Goal: Transaction & Acquisition: Purchase product/service

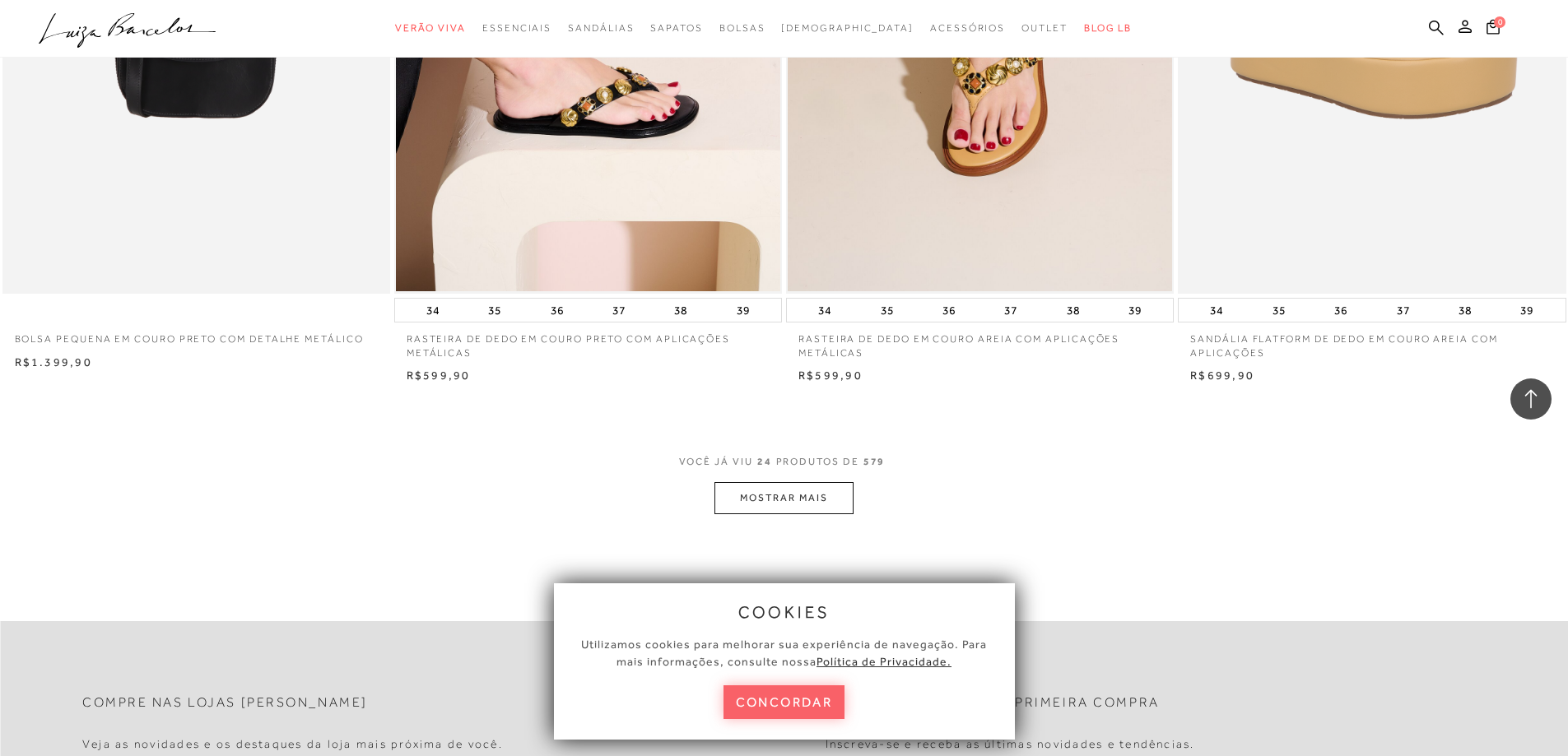
scroll to position [3951, 0]
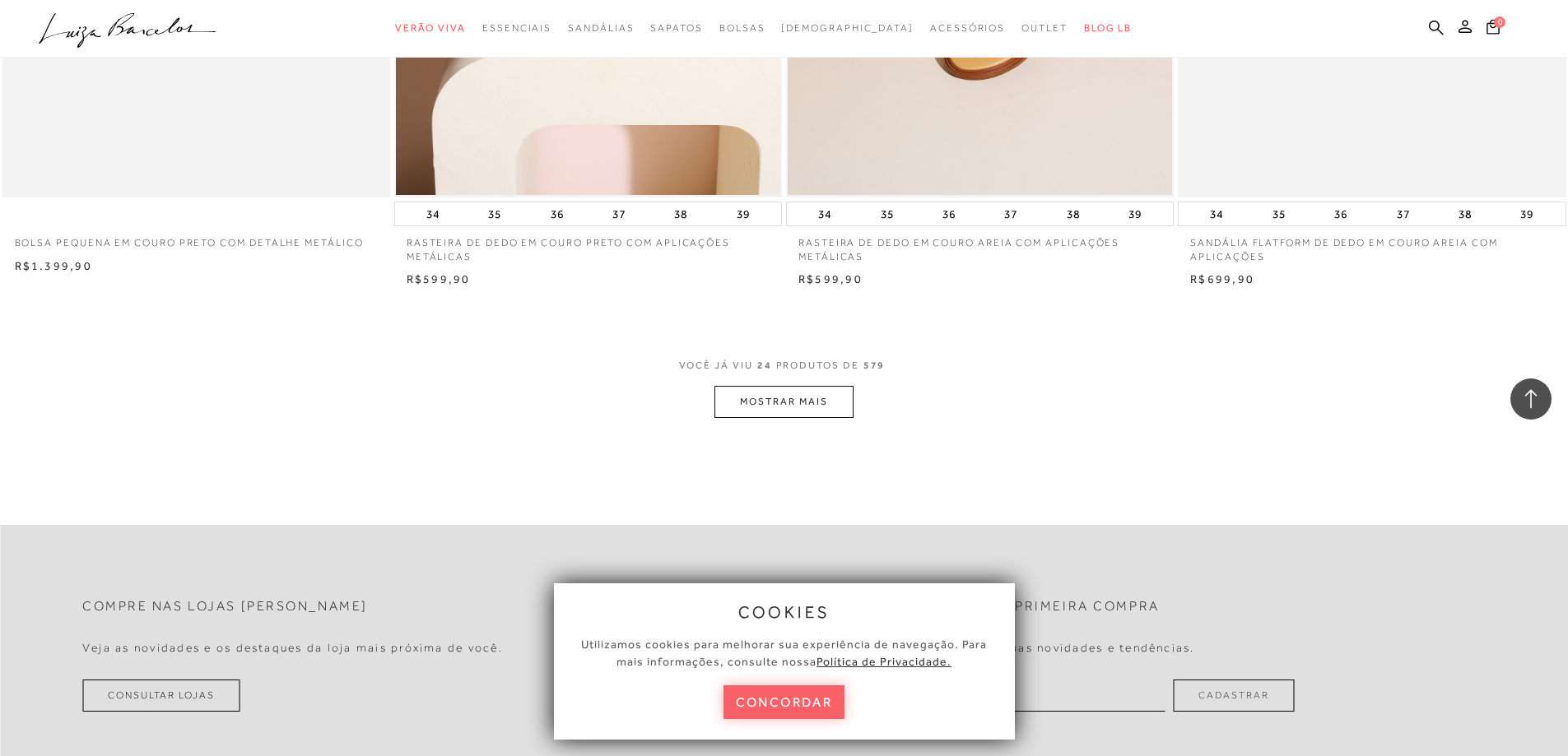
click at [821, 406] on button "MOSTRAR MAIS" at bounding box center [784, 402] width 138 height 32
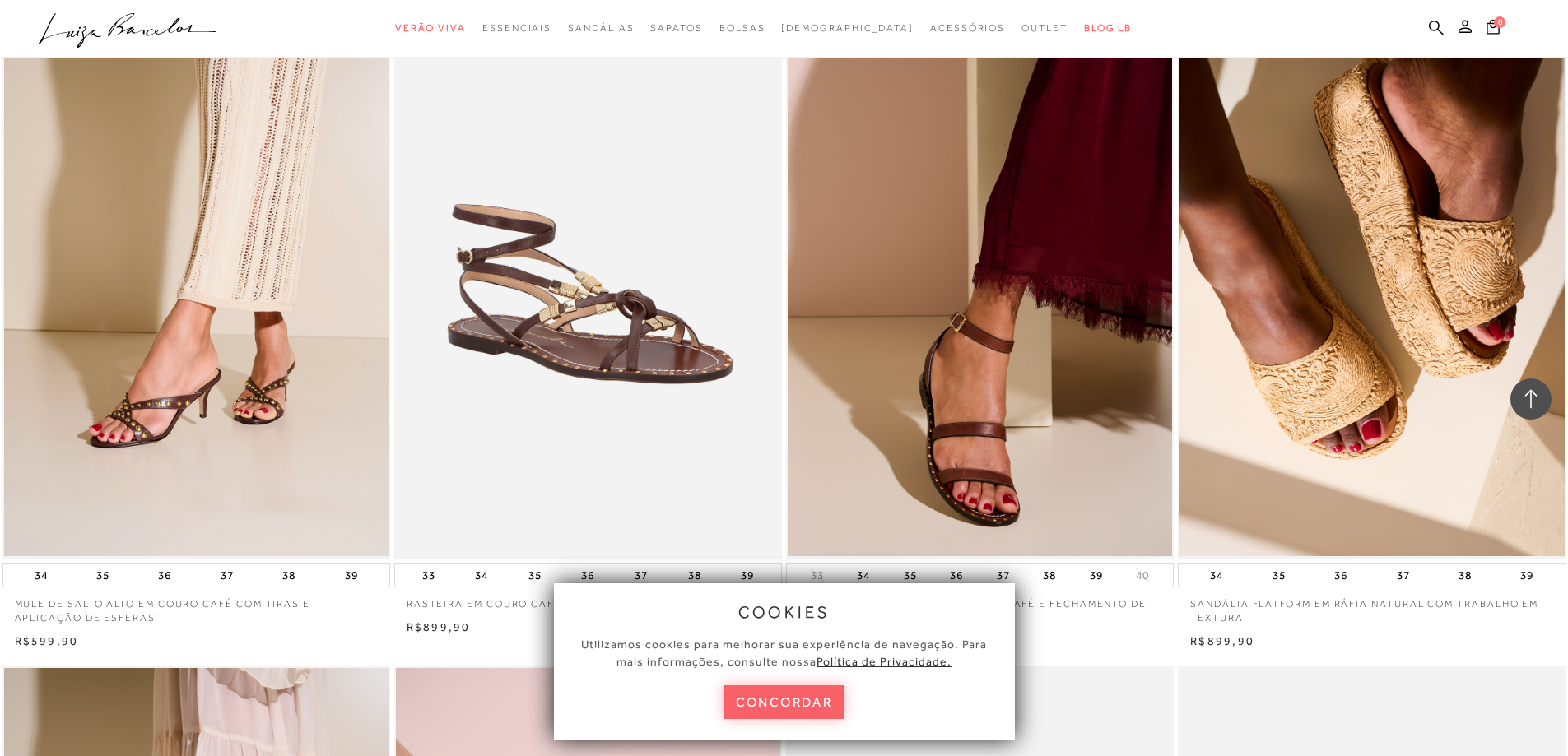
scroll to position [4527, 0]
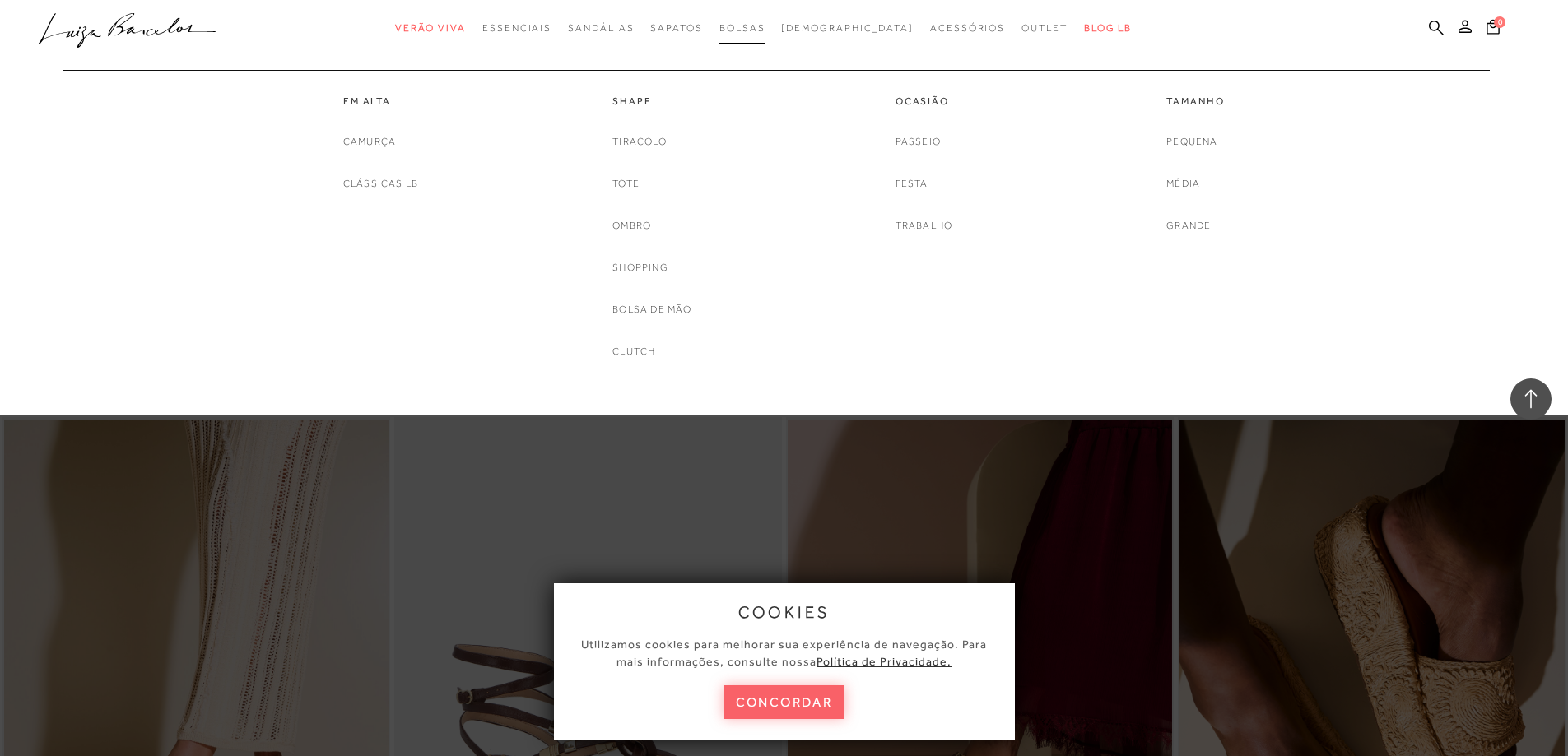
click at [766, 27] on span "Bolsas" at bounding box center [742, 28] width 46 height 12
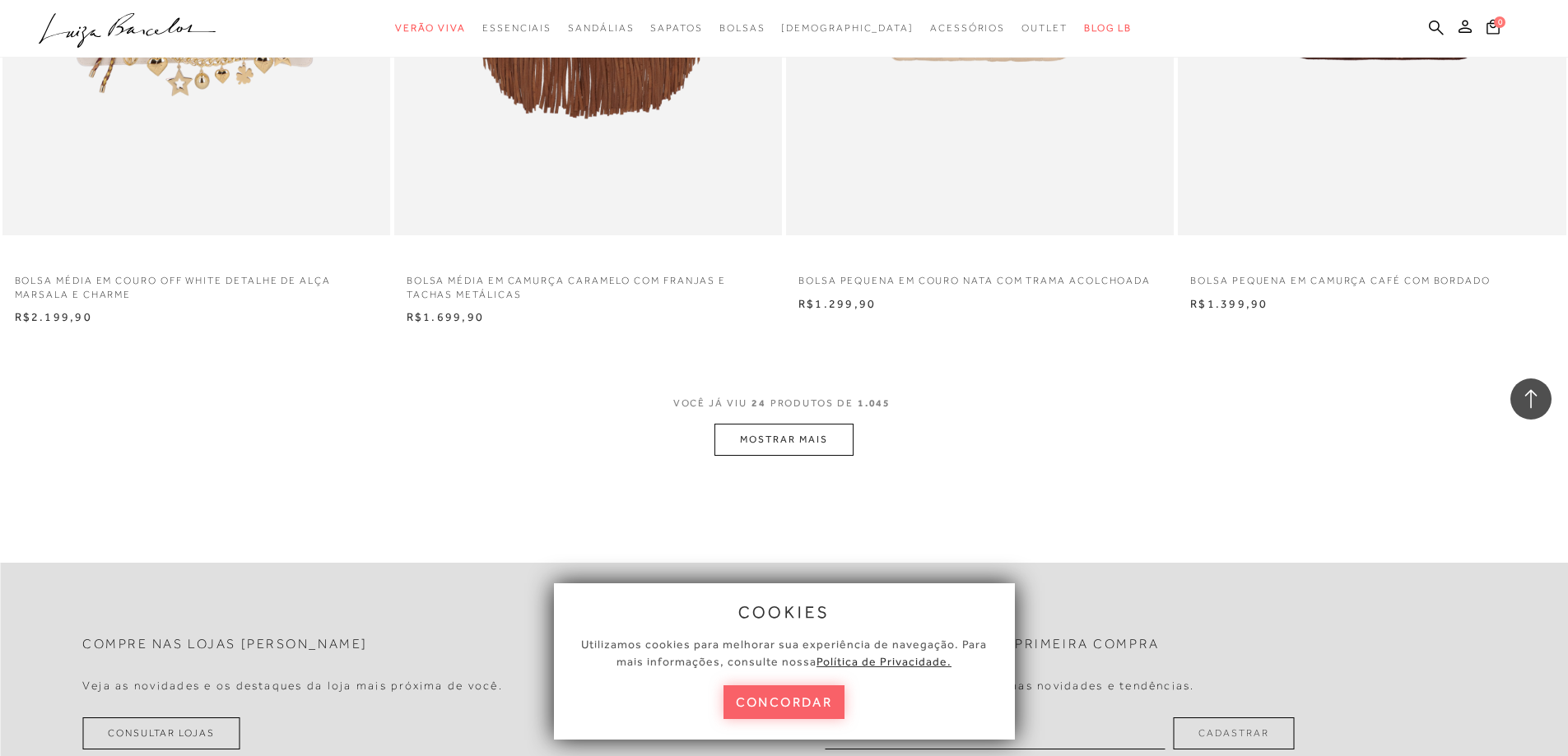
scroll to position [3951, 0]
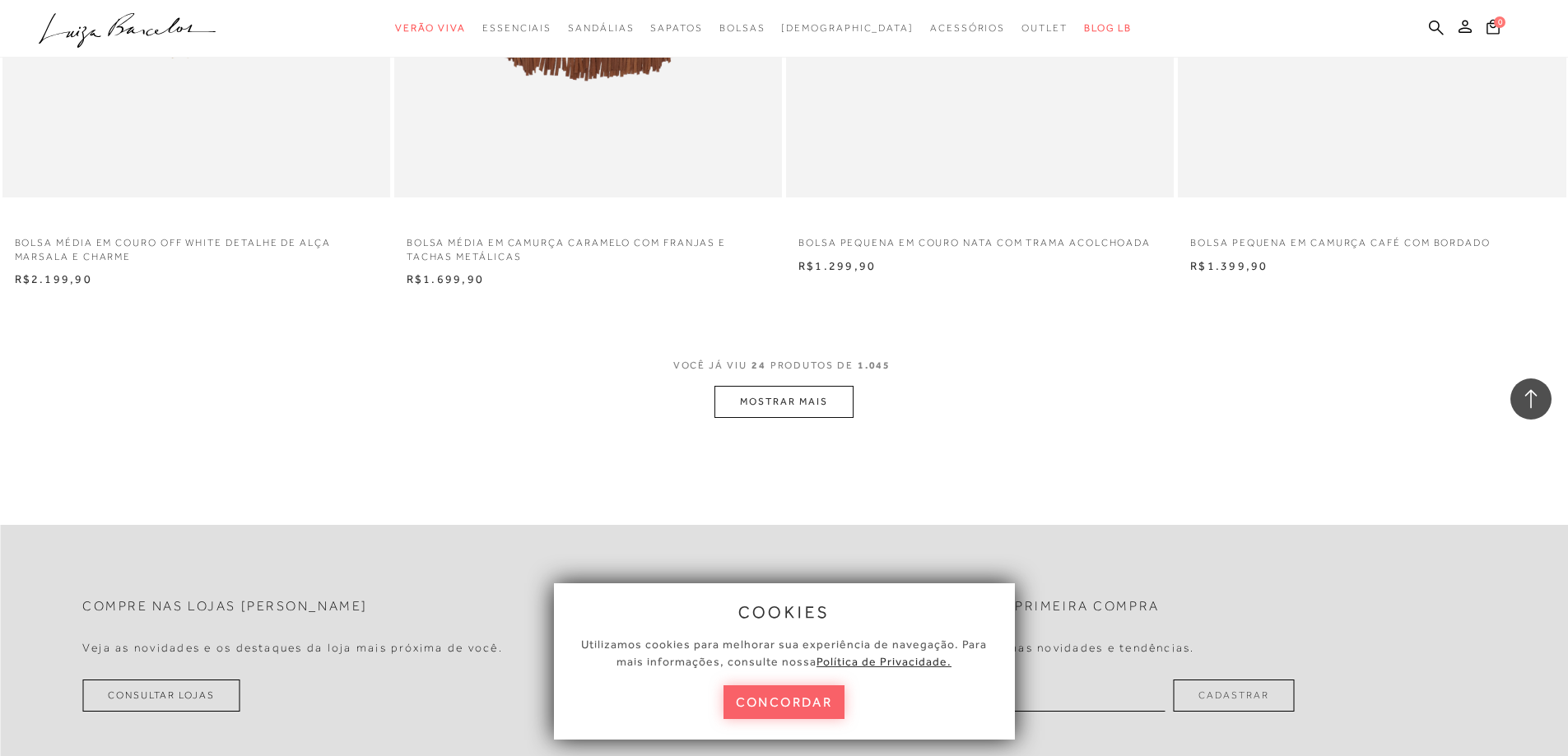
click at [823, 393] on button "MOSTRAR MAIS" at bounding box center [784, 402] width 138 height 32
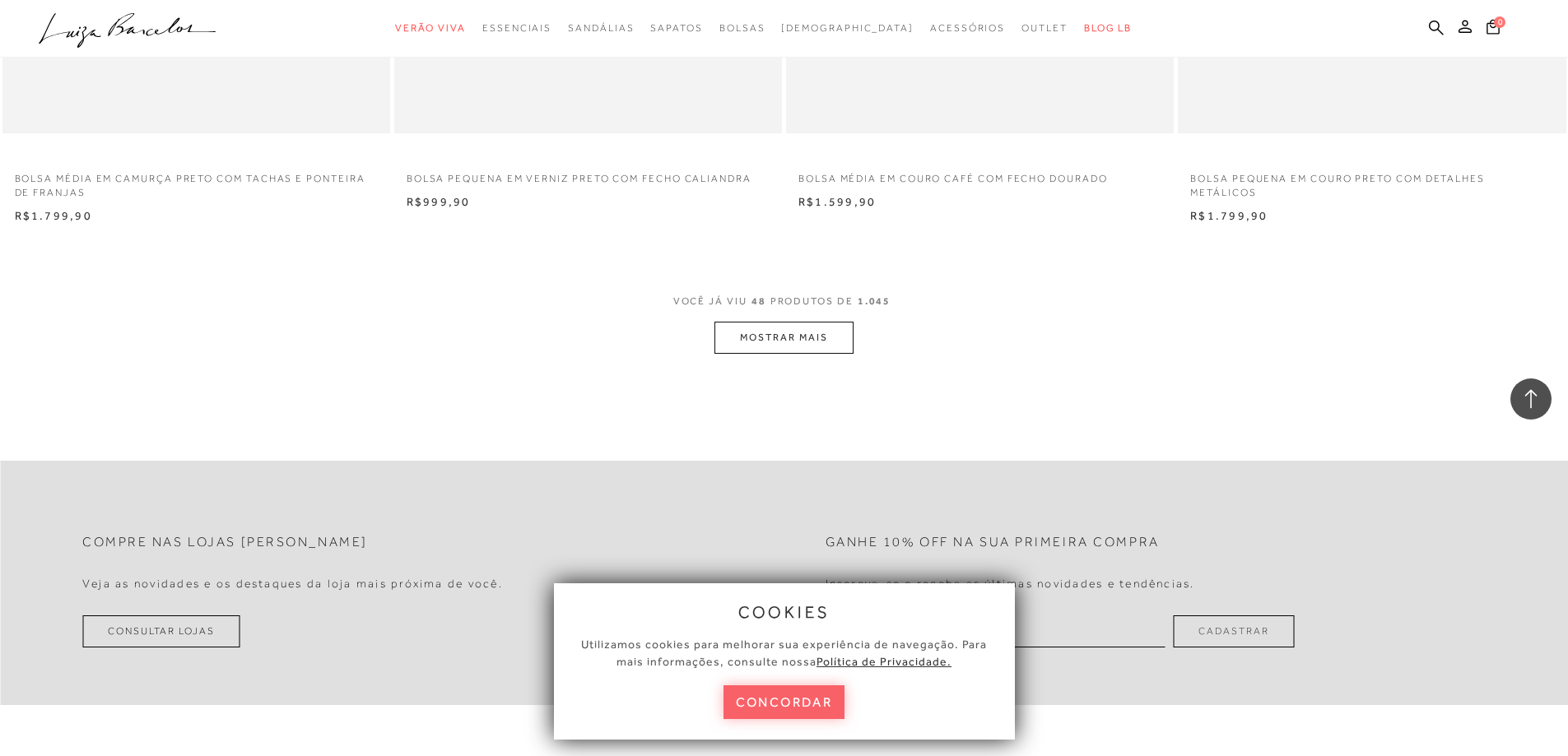
scroll to position [8395, 0]
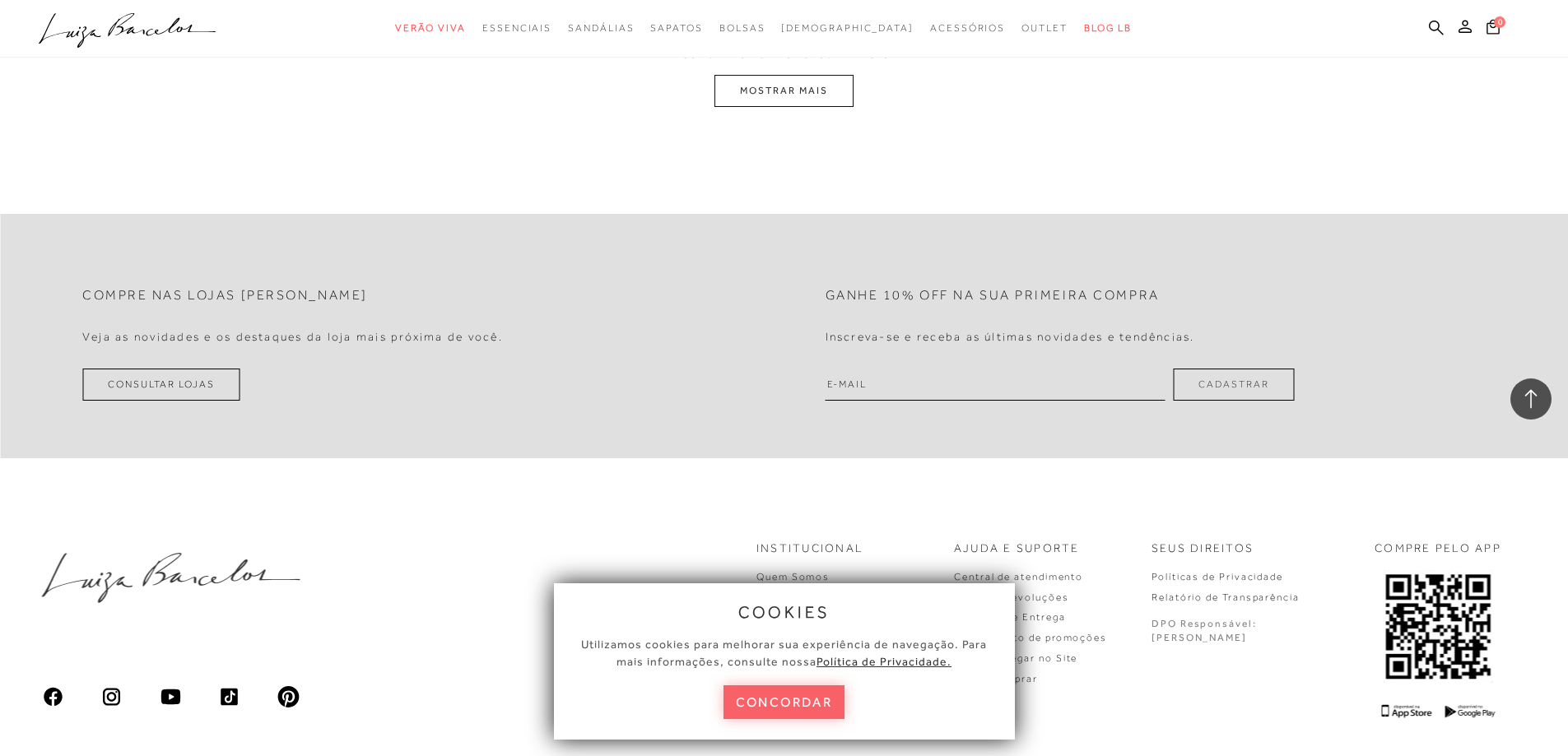
click at [810, 101] on button "MOSTRAR MAIS" at bounding box center [784, 91] width 138 height 32
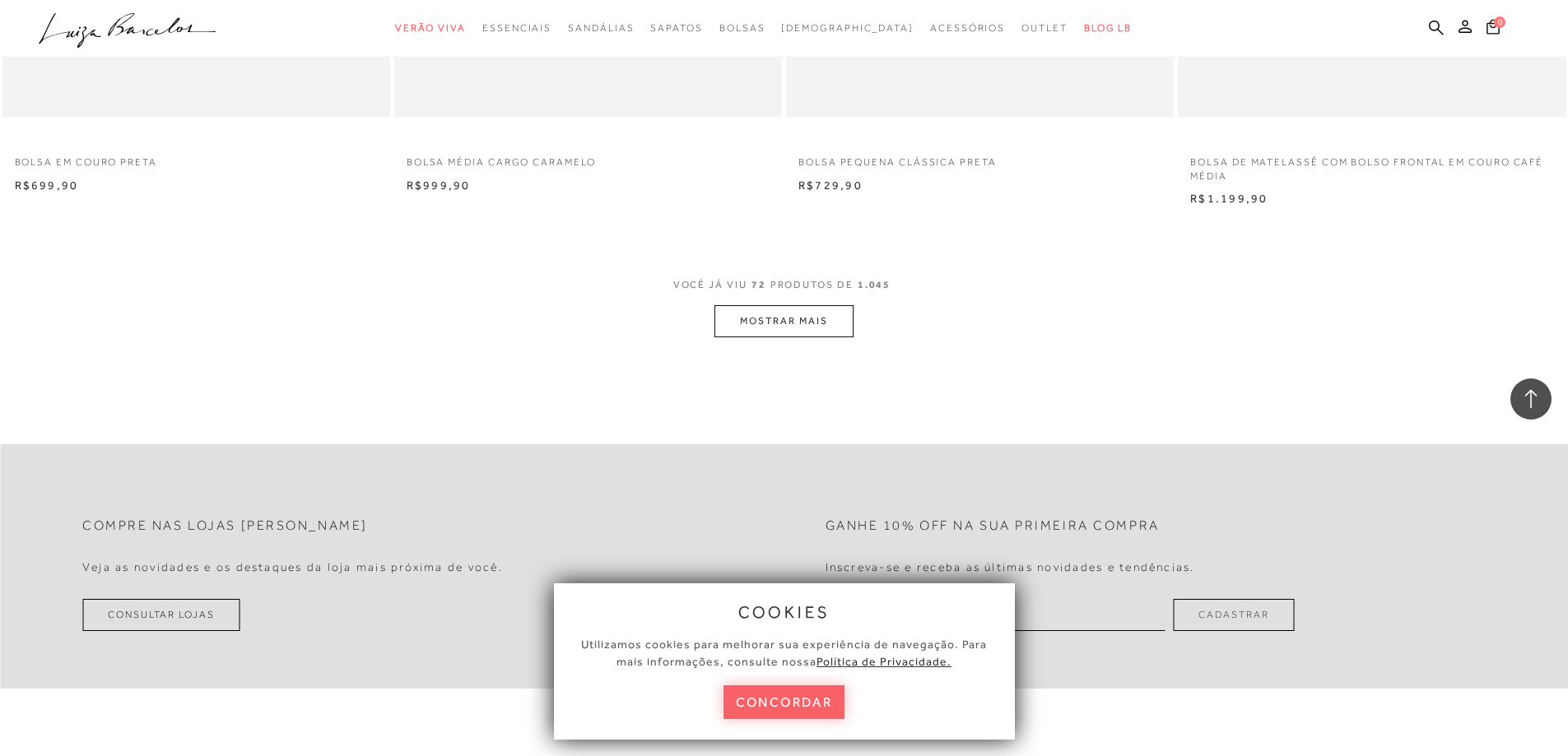
scroll to position [12306, 0]
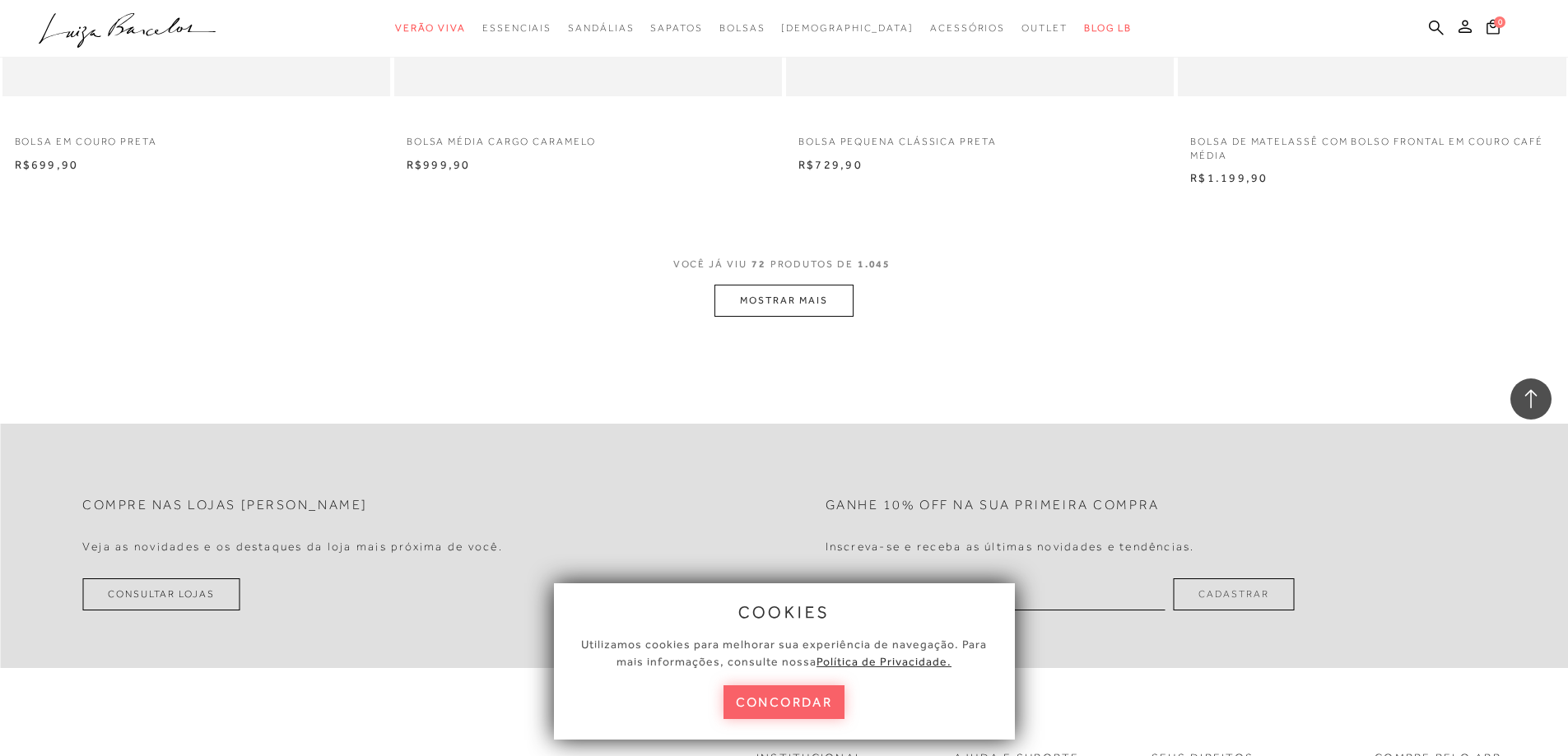
click at [819, 294] on button "MOSTRAR MAIS" at bounding box center [784, 300] width 138 height 32
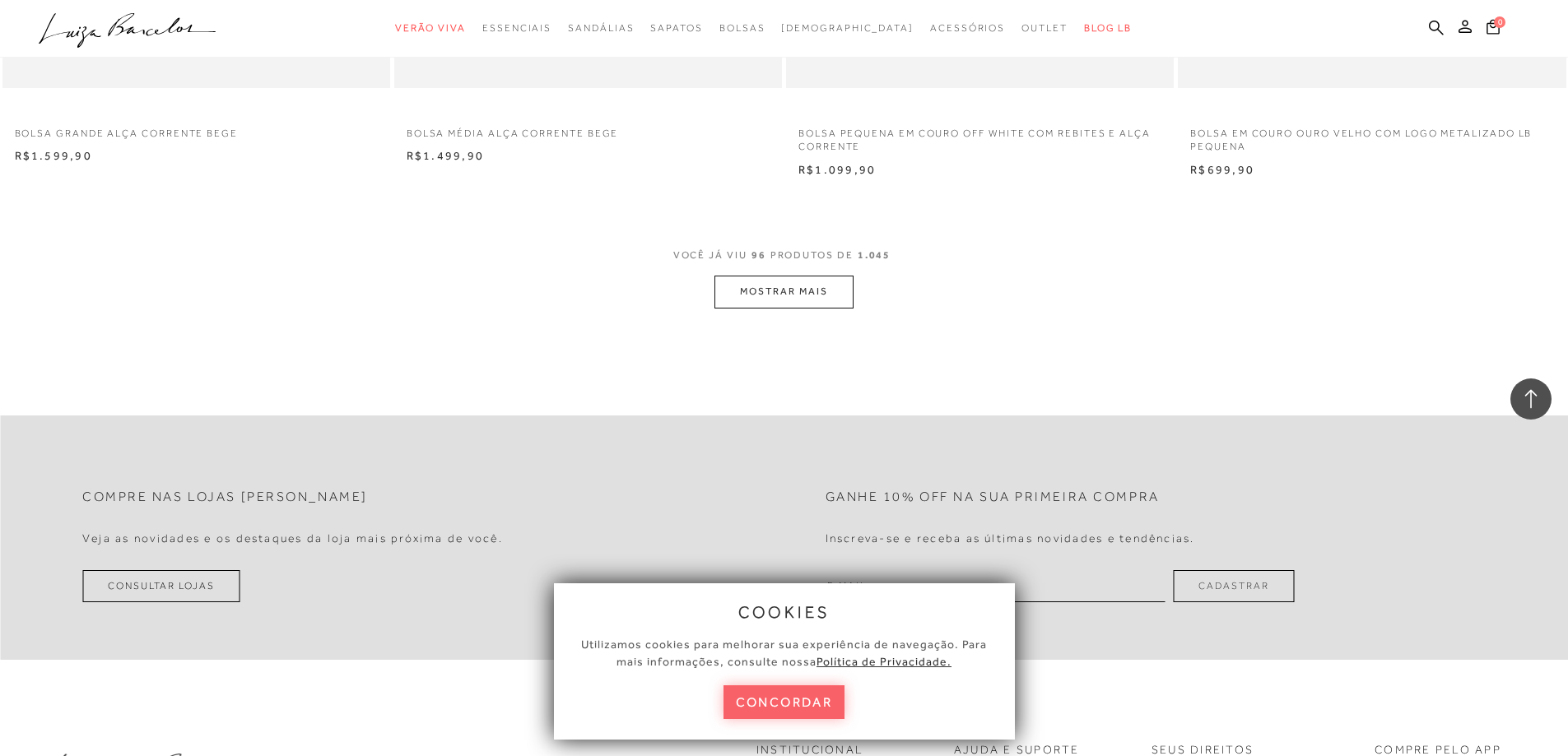
scroll to position [16422, 0]
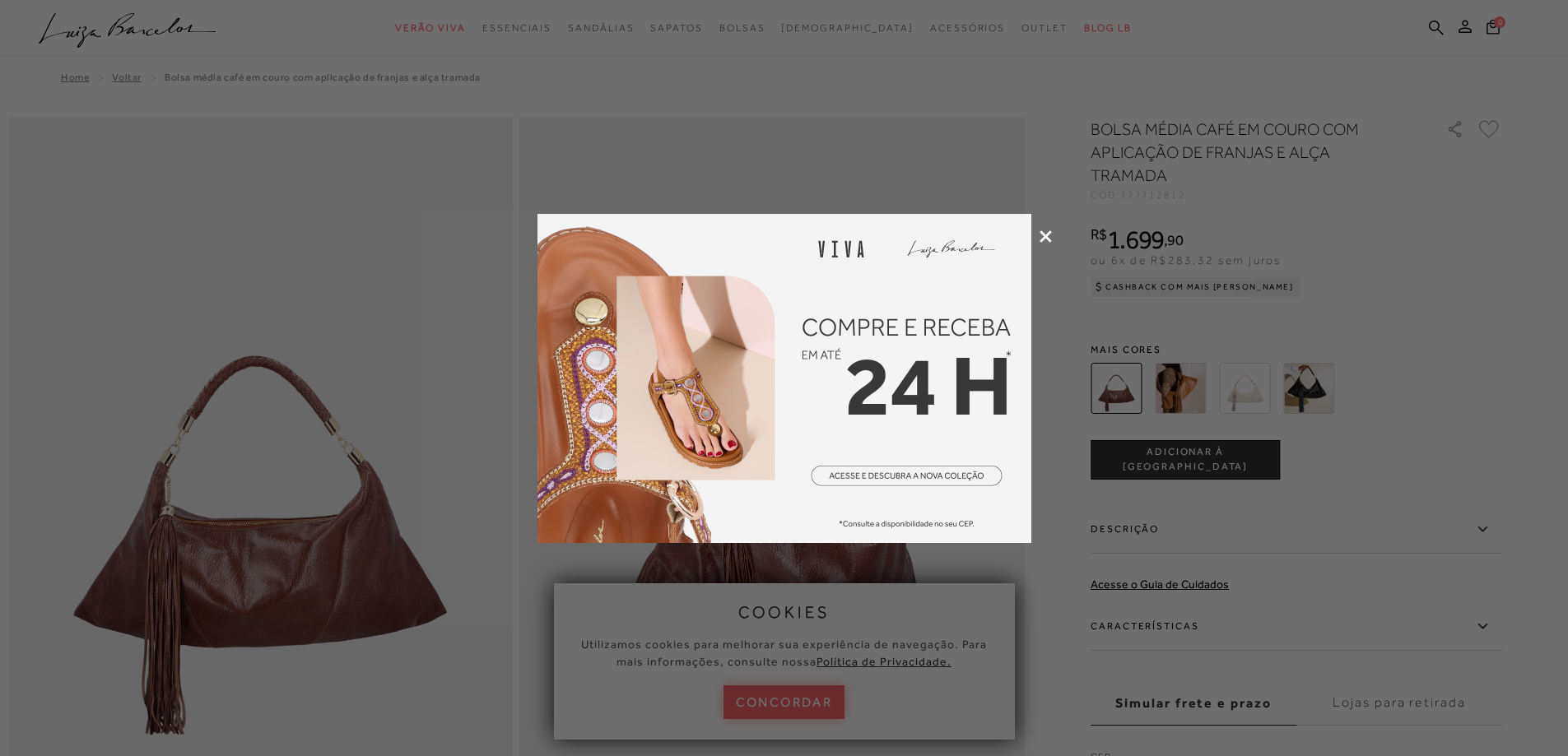
click at [1039, 238] on icon at bounding box center [1045, 236] width 12 height 12
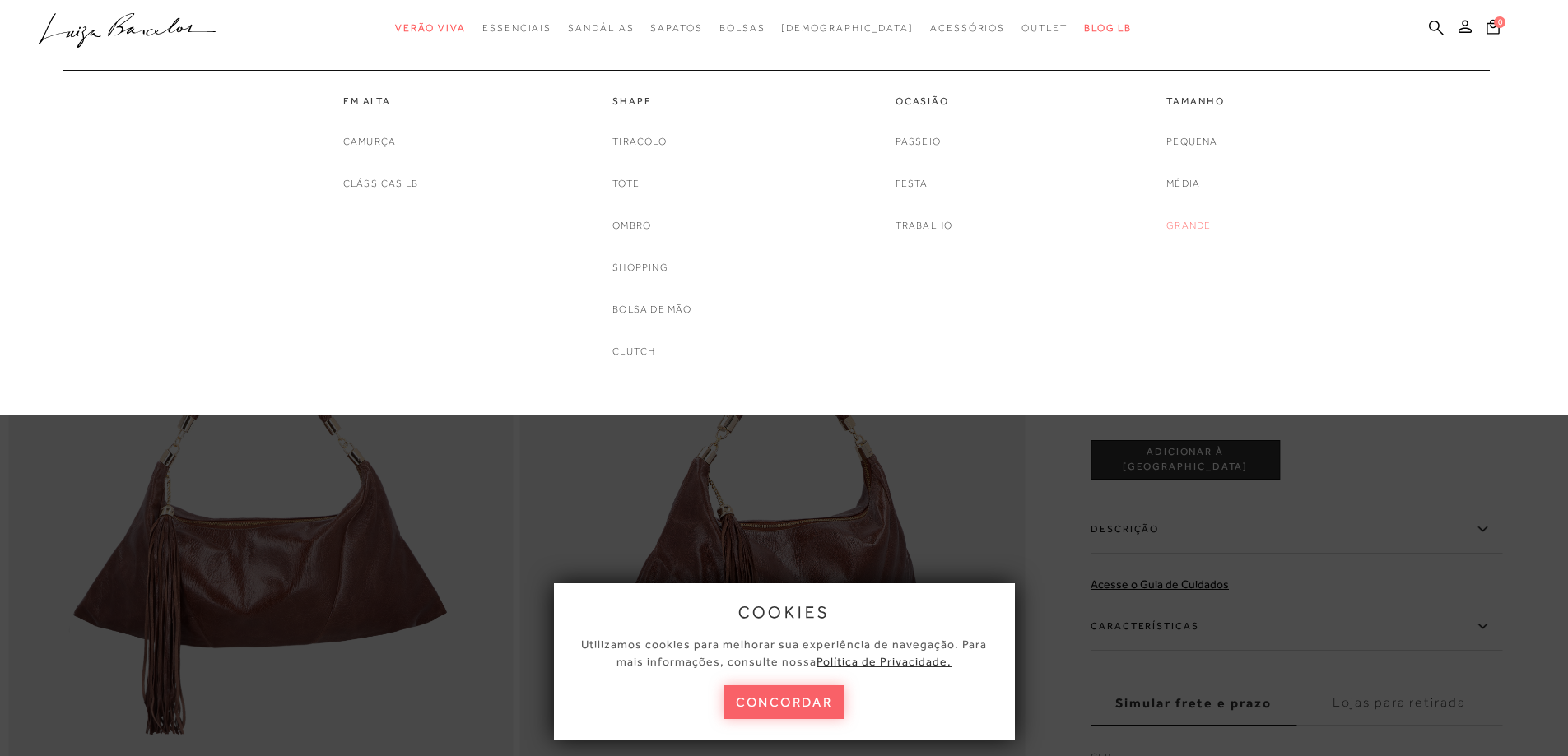
click at [1186, 222] on link "Grande" at bounding box center [1188, 225] width 44 height 17
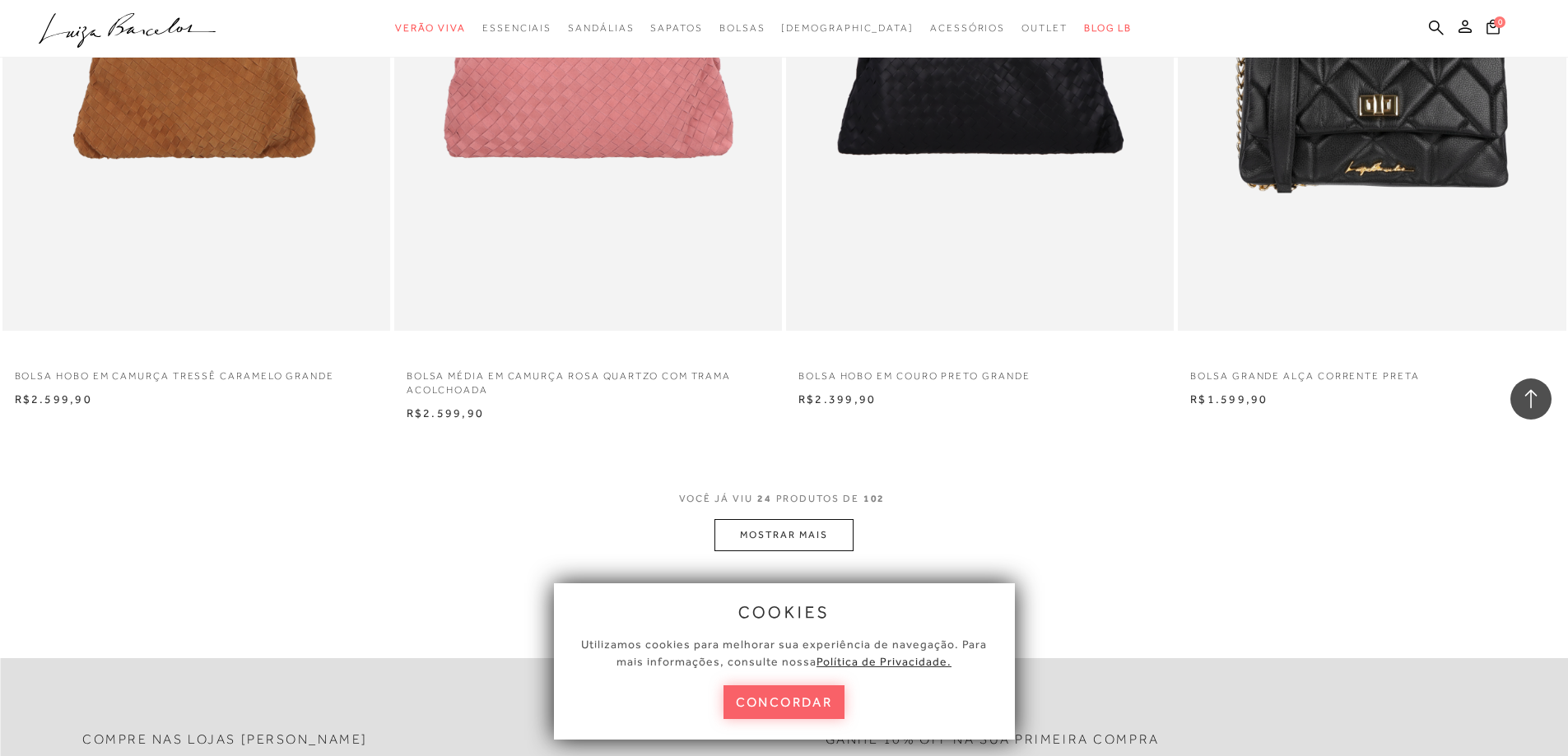
scroll to position [3951, 0]
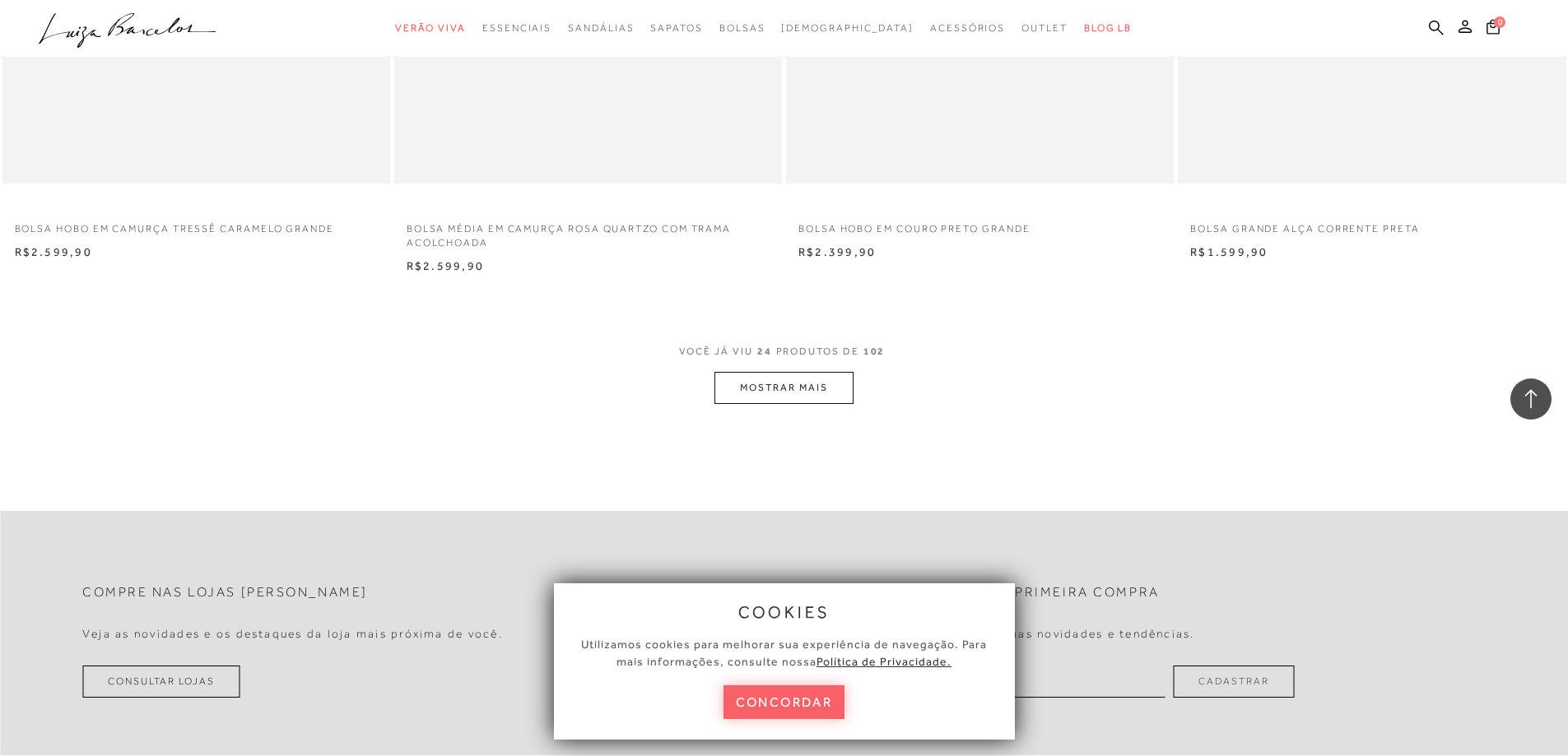
click at [799, 394] on button "MOSTRAR MAIS" at bounding box center [784, 387] width 138 height 32
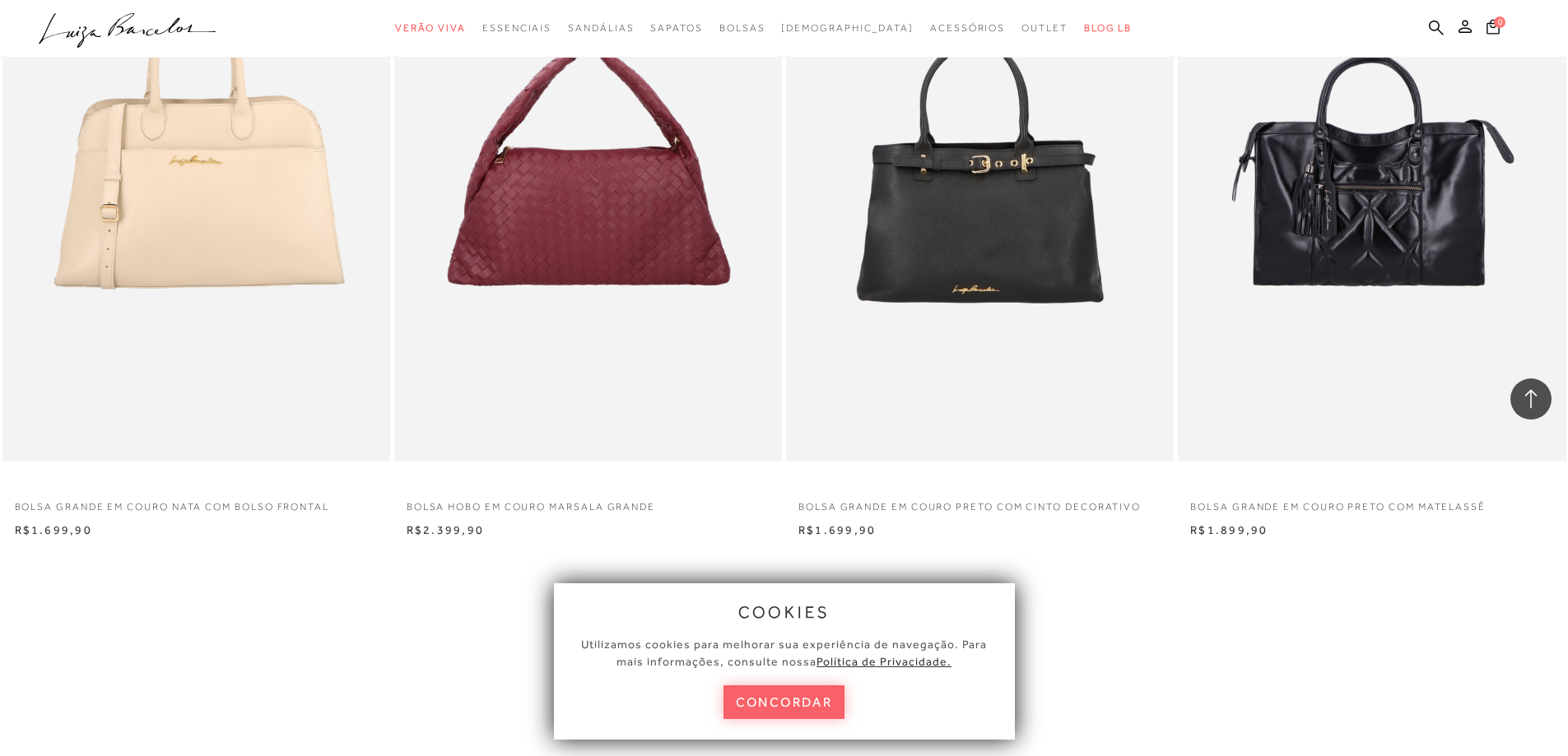
scroll to position [7509, 0]
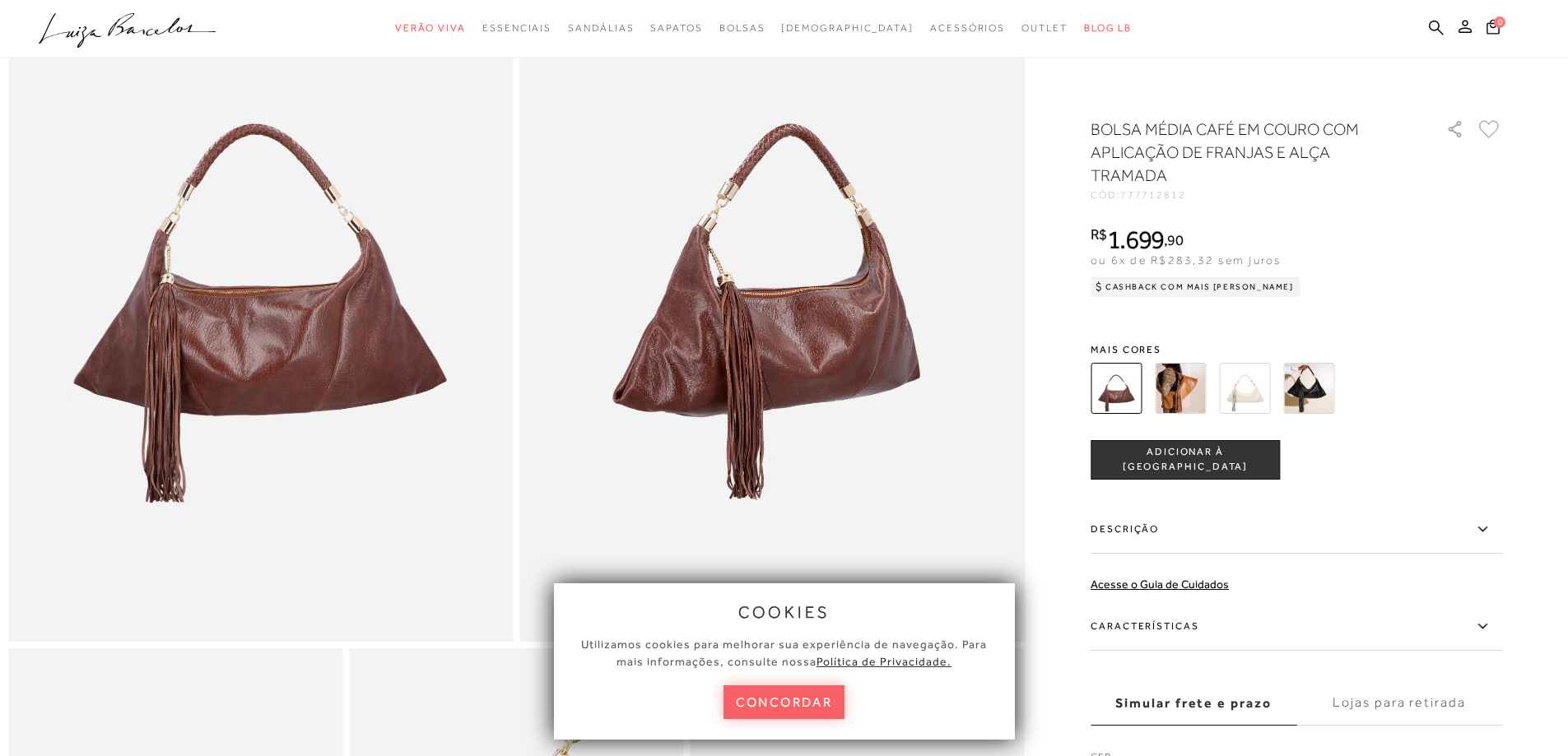
scroll to position [247, 0]
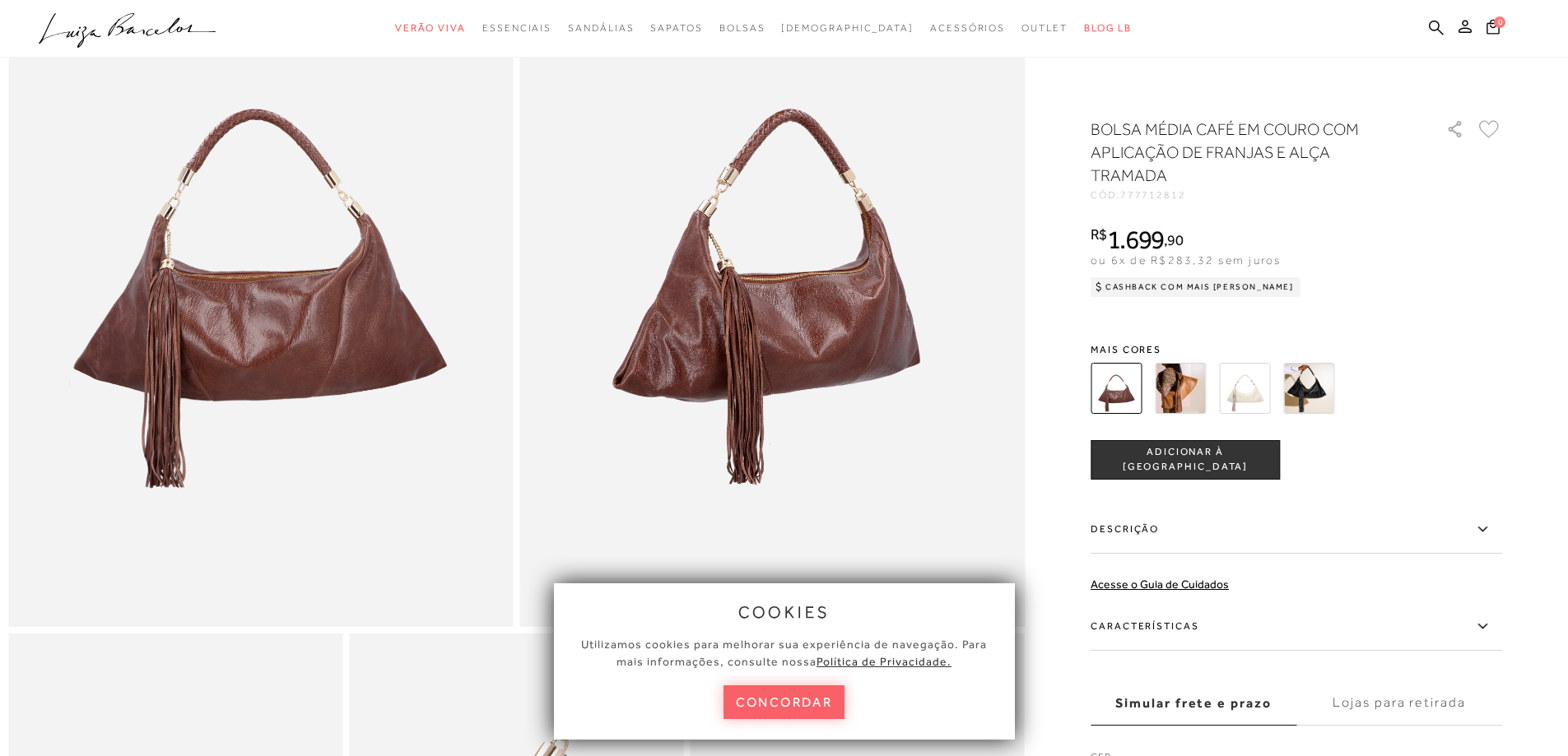
click at [1175, 391] on img at bounding box center [1181, 388] width 51 height 51
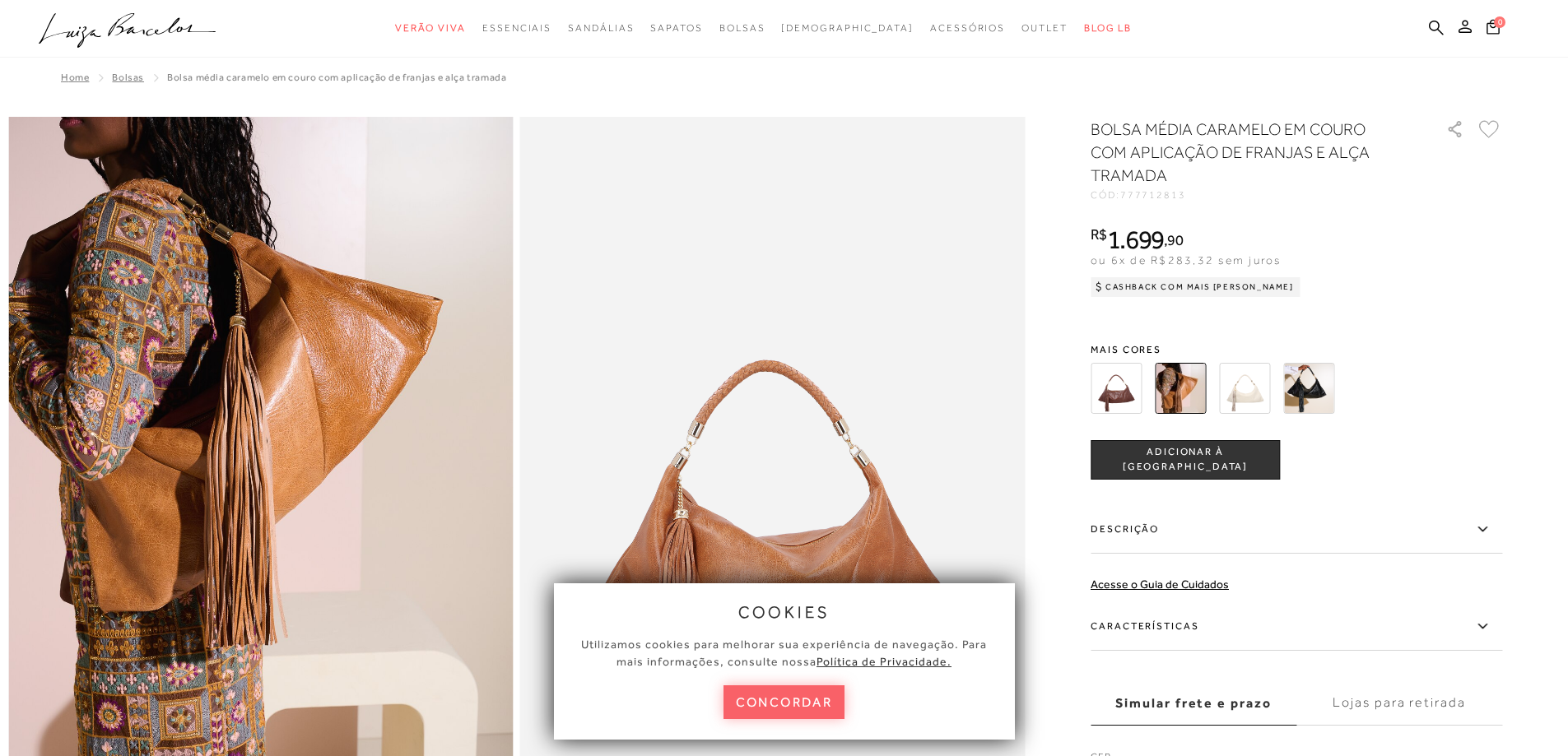
click at [1242, 390] on img at bounding box center [1245, 388] width 51 height 51
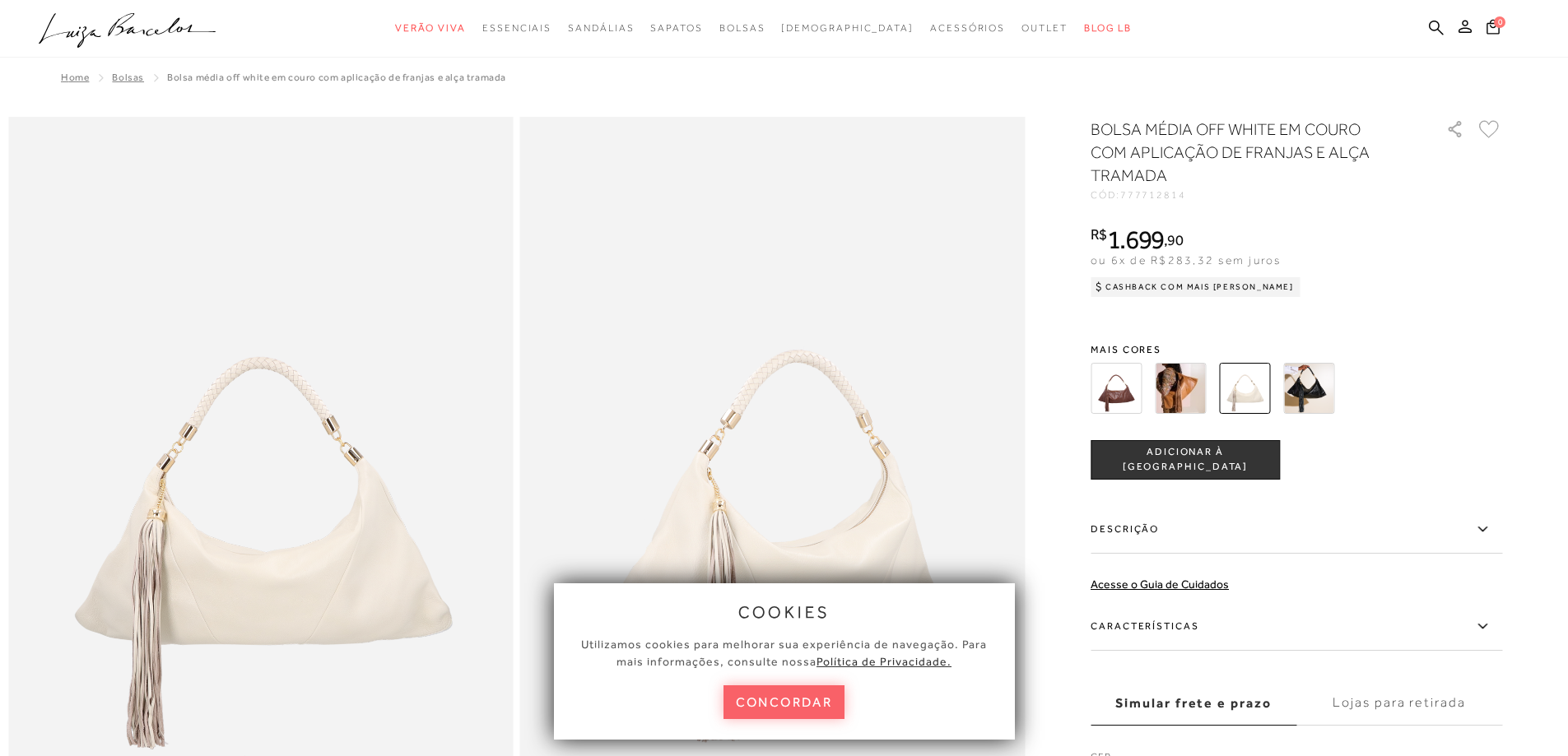
click at [1201, 402] on img at bounding box center [1181, 388] width 51 height 51
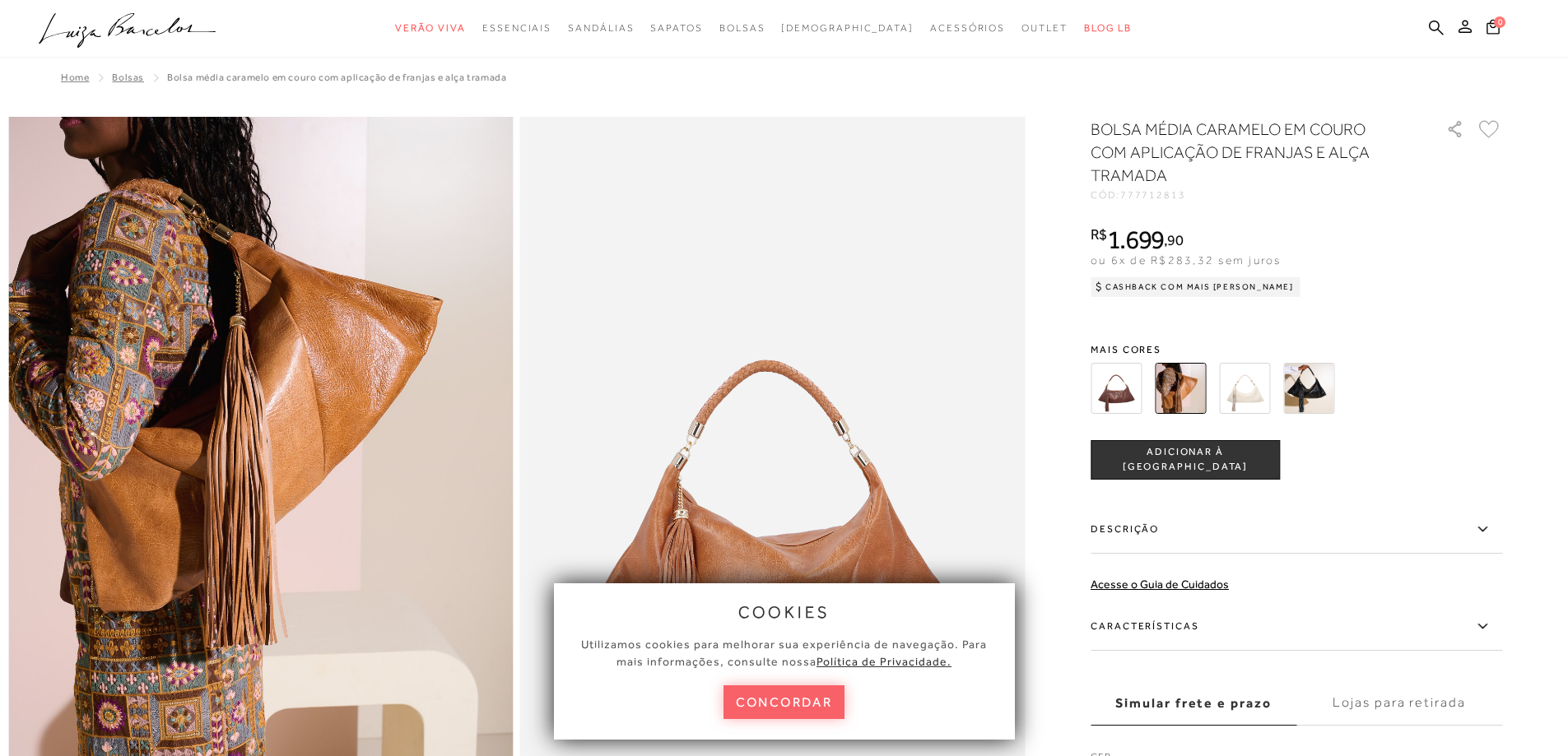
click at [1137, 381] on img at bounding box center [1116, 388] width 51 height 51
